Goal: Find specific page/section

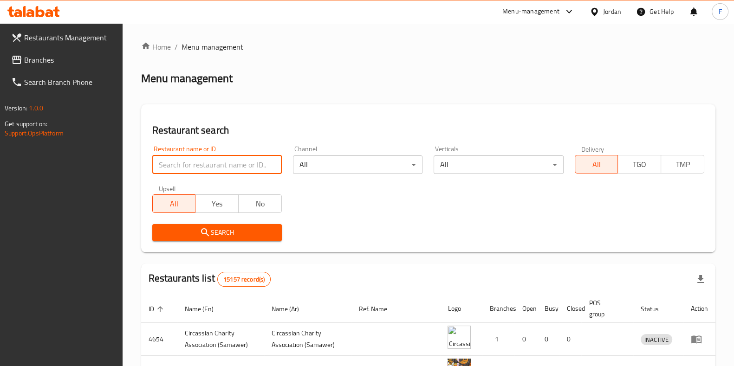
click at [183, 160] on input "search" at bounding box center [216, 164] width 129 height 19
type input "popeyes"
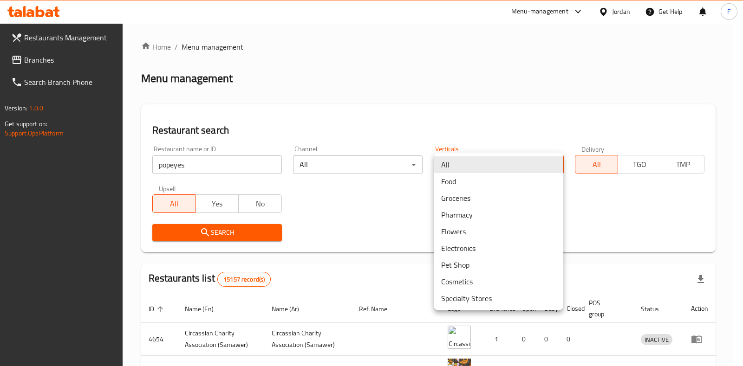
click at [517, 163] on body "​ Menu-management Jordan Get Help F Restaurants Management Branches Search Bran…" at bounding box center [371, 194] width 743 height 343
click at [502, 176] on li "Food" at bounding box center [497, 181] width 129 height 17
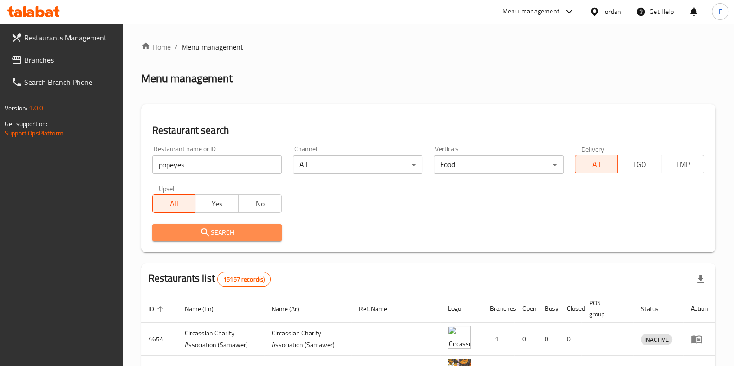
click at [220, 236] on span "Search" at bounding box center [217, 233] width 115 height 12
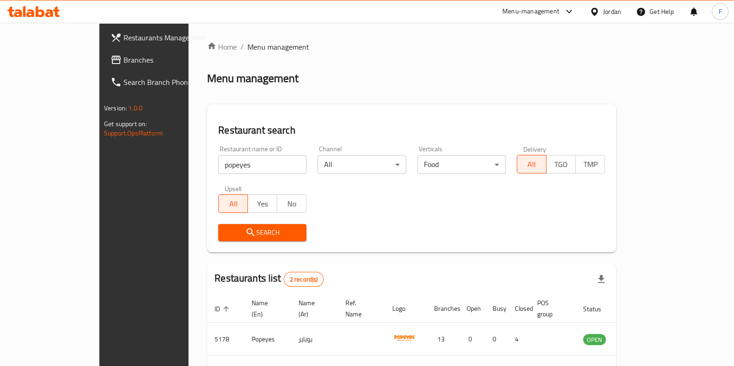
scroll to position [63, 0]
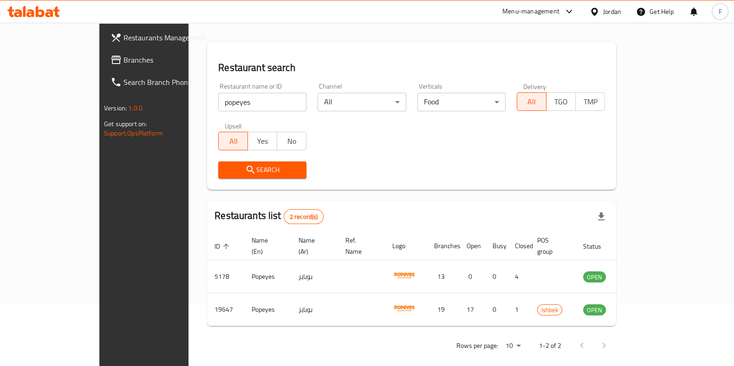
click at [272, 104] on input "popeyes" at bounding box center [262, 102] width 88 height 19
type input "[PERSON_NAME]"
click at [245, 166] on icon "submit" at bounding box center [250, 169] width 11 height 11
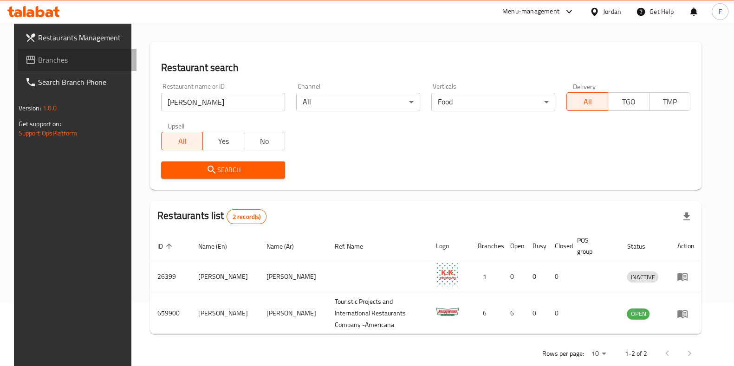
click at [42, 54] on span "Branches" at bounding box center [83, 59] width 91 height 11
